Goal: Task Accomplishment & Management: Manage account settings

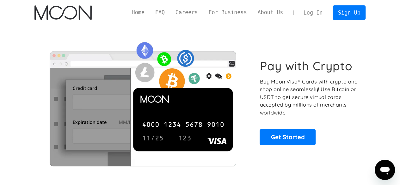
click at [317, 13] on link "Log In" at bounding box center [313, 13] width 30 height 14
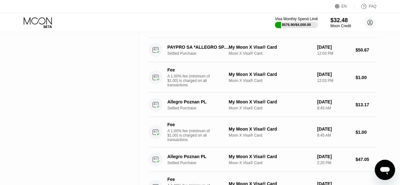
scroll to position [158, 0]
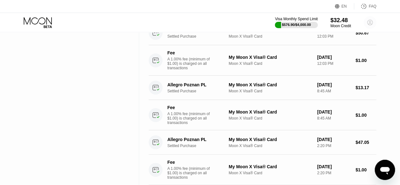
click at [373, 25] on circle at bounding box center [370, 22] width 13 height 13
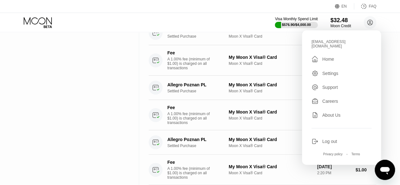
click at [328, 139] on div "Log out" at bounding box center [329, 141] width 15 height 5
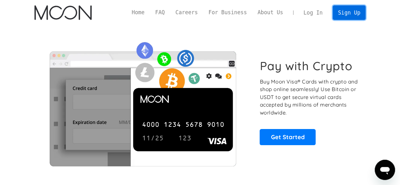
click at [344, 13] on link "Sign Up" at bounding box center [349, 12] width 33 height 14
click at [308, 12] on link "Log In" at bounding box center [313, 13] width 30 height 14
click at [311, 13] on link "Log In" at bounding box center [313, 13] width 30 height 14
click at [313, 14] on link "Log In" at bounding box center [313, 13] width 30 height 14
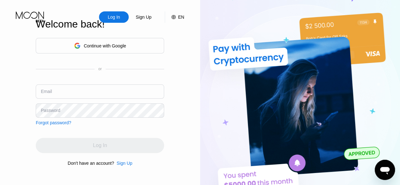
type input "[EMAIL_ADDRESS][DOMAIN_NAME]"
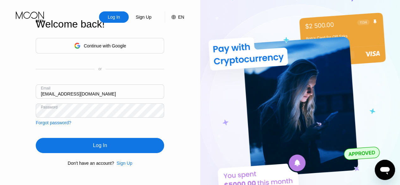
click at [112, 93] on input "[EMAIL_ADDRESS][DOMAIN_NAME]" at bounding box center [100, 91] width 128 height 14
click at [108, 141] on div "Log In" at bounding box center [100, 145] width 128 height 15
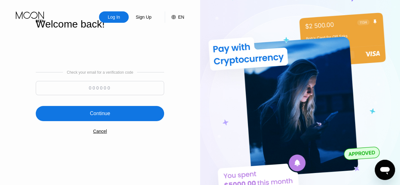
click at [147, 90] on input at bounding box center [100, 88] width 128 height 14
paste input "794365"
type input "794365"
click at [126, 115] on div "Continue" at bounding box center [100, 113] width 128 height 15
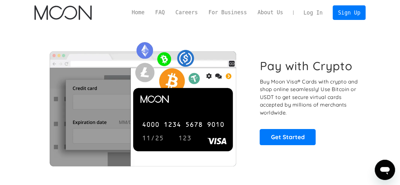
click at [313, 10] on link "Log In" at bounding box center [313, 13] width 30 height 14
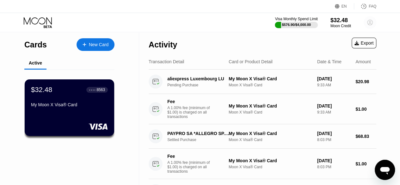
click at [370, 20] on icon at bounding box center [370, 22] width 5 height 5
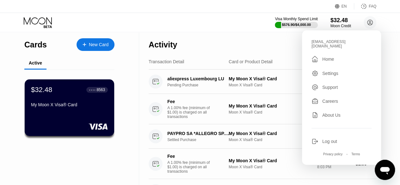
click at [230, 32] on div "Activity Export" at bounding box center [263, 43] width 228 height 22
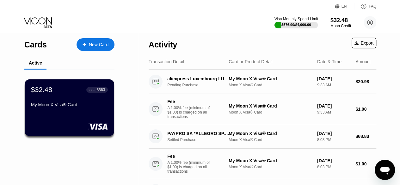
click at [288, 22] on div at bounding box center [297, 25] width 44 height 6
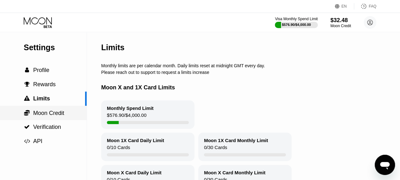
click at [66, 117] on div " Moon Credit" at bounding box center [43, 113] width 87 height 7
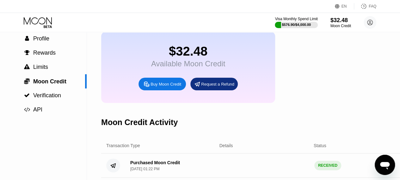
scroll to position [127, 0]
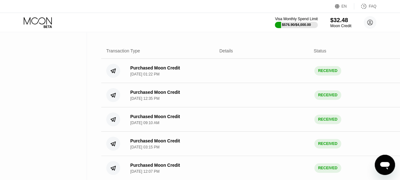
click at [342, 20] on div "$32.48" at bounding box center [340, 20] width 21 height 7
click at [342, 23] on div "$32.48" at bounding box center [340, 20] width 21 height 7
click at [371, 24] on circle at bounding box center [370, 22] width 13 height 13
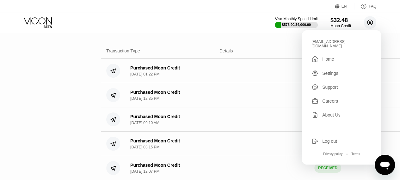
click at [370, 23] on icon at bounding box center [370, 22] width 3 height 3
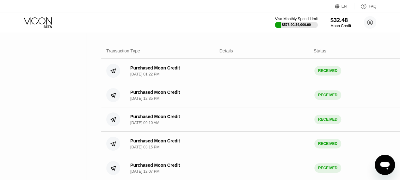
click at [384, 90] on div "Purchased Moon Credit Aug 12, 2025, 12:35 PM RECEIVED $ 245.00" at bounding box center [266, 95] width 331 height 24
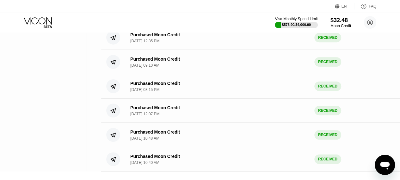
scroll to position [0, 0]
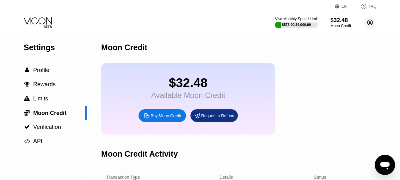
click at [371, 25] on circle at bounding box center [370, 22] width 13 height 13
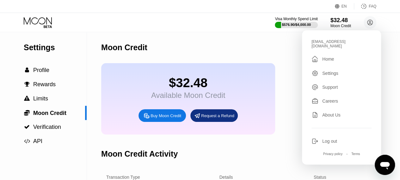
click at [330, 139] on div "Log out" at bounding box center [329, 141] width 15 height 5
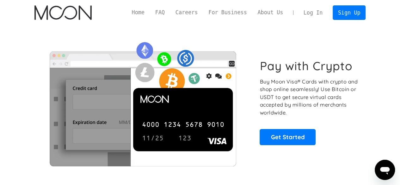
click at [311, 11] on link "Log In" at bounding box center [313, 13] width 30 height 14
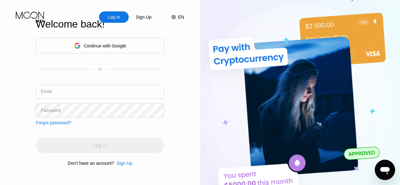
type input "[EMAIL_ADDRESS][DOMAIN_NAME]"
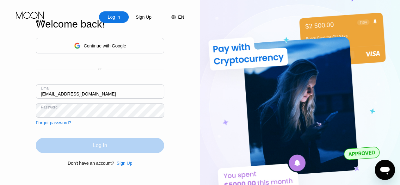
click at [103, 147] on div "Log In" at bounding box center [100, 145] width 14 height 6
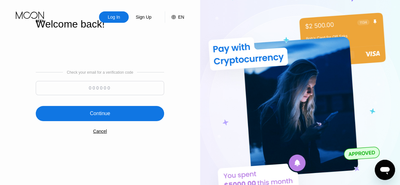
click at [146, 91] on input at bounding box center [100, 88] width 128 height 14
paste input "578732"
type input "578732"
click at [134, 110] on div "Continue" at bounding box center [100, 113] width 128 height 15
